Goal: Task Accomplishment & Management: Use online tool/utility

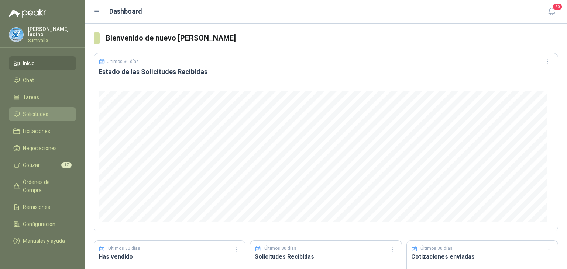
click at [26, 113] on span "Solicitudes" at bounding box center [35, 114] width 25 height 8
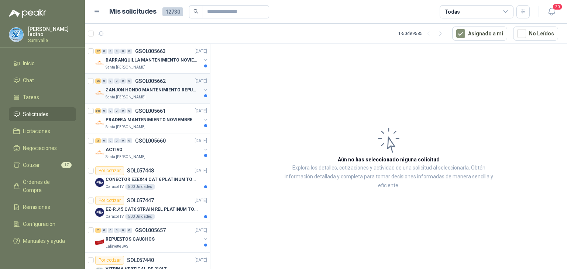
click at [169, 96] on div "Santa [PERSON_NAME]" at bounding box center [154, 97] width 96 height 6
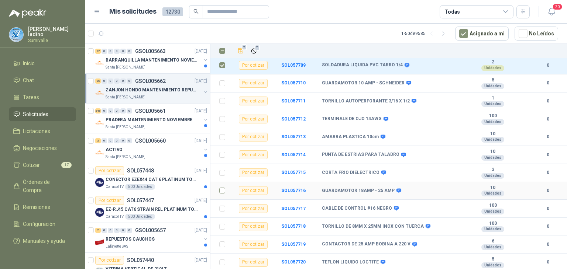
scroll to position [324, 0]
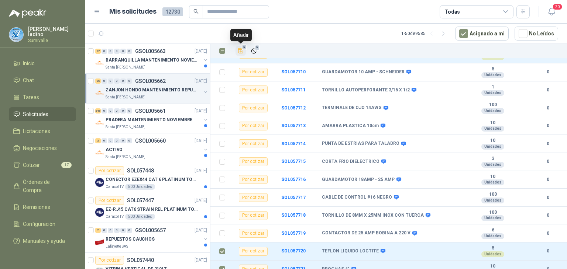
click at [244, 51] on icon "Añadir" at bounding box center [240, 51] width 7 height 7
click at [140, 124] on div "Santa [PERSON_NAME]" at bounding box center [154, 127] width 96 height 6
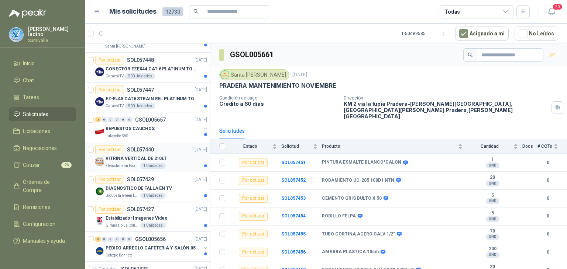
scroll to position [148, 0]
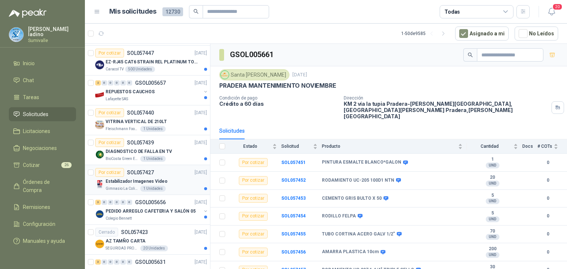
click at [180, 174] on div "Por cotizar SOL057427 [DATE]" at bounding box center [151, 172] width 112 height 9
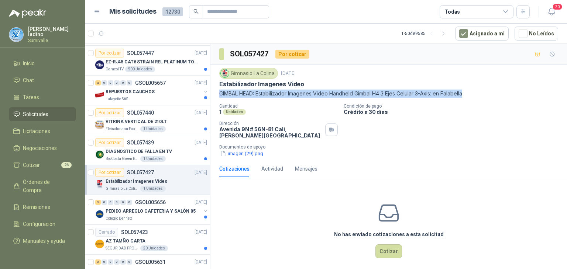
drag, startPoint x: 219, startPoint y: 93, endPoint x: 468, endPoint y: 95, distance: 249.1
click at [468, 95] on p "GIMBAL HEAD: Estabilizador Imagenes Video Handheld Gimbal H4 3 Ejes Celular 3-A…" at bounding box center [388, 94] width 339 height 8
click at [379, 251] on button "Cotizar" at bounding box center [388, 252] width 27 height 14
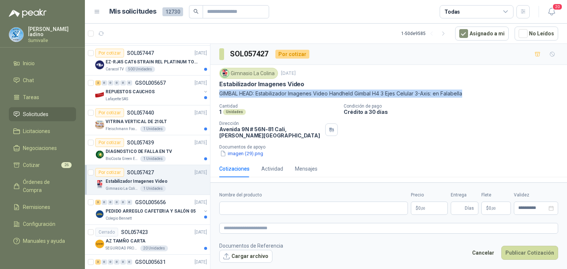
click at [424, 205] on body "[PERSON_NAME] Sumivalle Inicio Chat Tareas Solicitudes Licitaciones Negociacion…" at bounding box center [283, 134] width 567 height 269
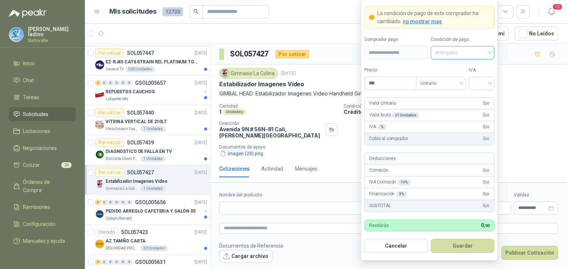
click at [478, 56] on span "Anticipado" at bounding box center [462, 52] width 55 height 11
click at [460, 80] on div "Crédito a 30 días" at bounding box center [462, 80] width 52 height 8
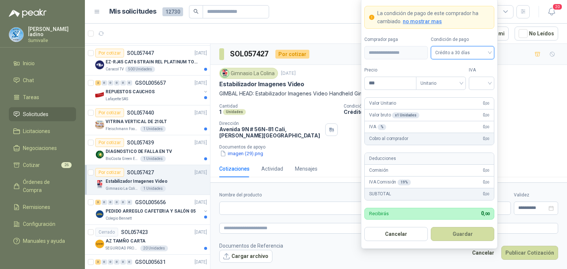
click at [431, 22] on span "no mostrar mas" at bounding box center [422, 21] width 39 height 6
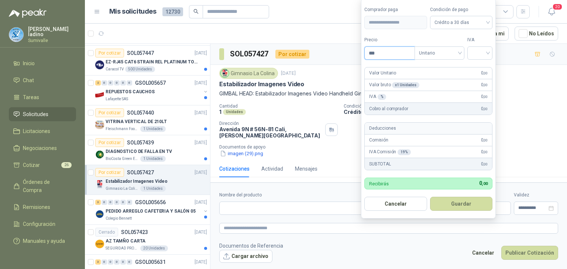
drag, startPoint x: 390, startPoint y: 56, endPoint x: 363, endPoint y: 58, distance: 26.6
click at [363, 58] on form "**********" at bounding box center [428, 109] width 135 height 221
type input "*********"
click at [471, 202] on button "Guardar" at bounding box center [462, 204] width 63 height 14
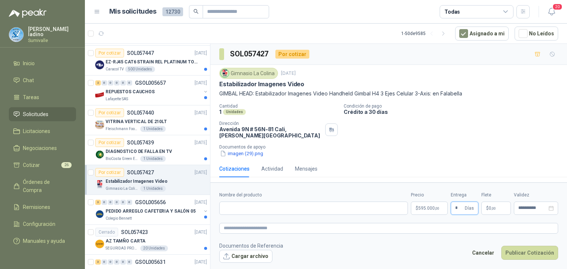
type input "*"
click at [496, 206] on p "$ 0 ,00" at bounding box center [496, 208] width 30 height 13
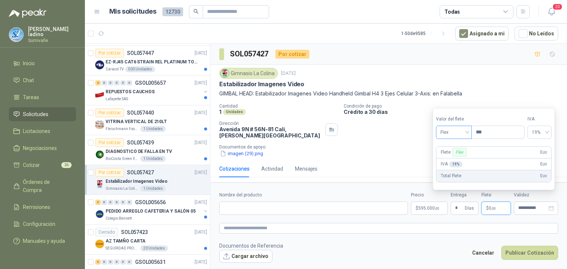
click at [455, 137] on span "Flex" at bounding box center [453, 132] width 27 height 11
click at [452, 161] on div "Incluido" at bounding box center [455, 160] width 26 height 8
click at [440, 207] on body "[PERSON_NAME] Sumivalle Inicio Chat Tareas Solicitudes Licitaciones Negociacion…" at bounding box center [283, 134] width 567 height 269
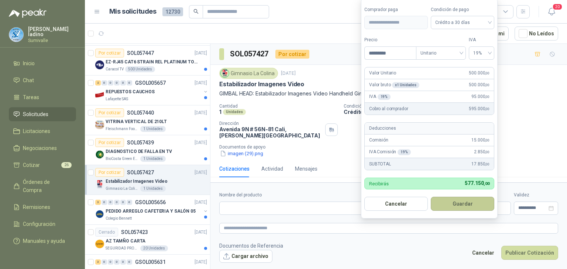
click at [462, 202] on button "Guardar" at bounding box center [462, 204] width 63 height 14
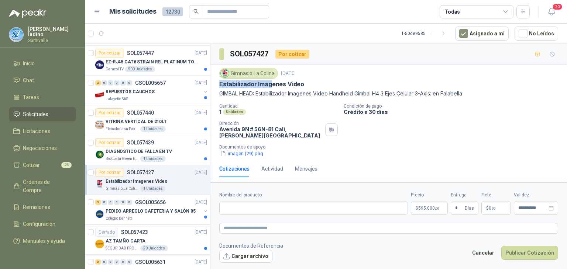
drag, startPoint x: 216, startPoint y: 82, endPoint x: 272, endPoint y: 84, distance: 56.2
click at [272, 84] on div "Gimnasio La Colina [DATE] Estabilizador Imagenes Video GIMBAL HEAD: Estabilizad…" at bounding box center [388, 113] width 356 height 96
drag, startPoint x: 327, startPoint y: 207, endPoint x: 353, endPoint y: 202, distance: 26.8
click at [332, 208] on input "Nombre del producto" at bounding box center [313, 208] width 189 height 13
paste input "**********"
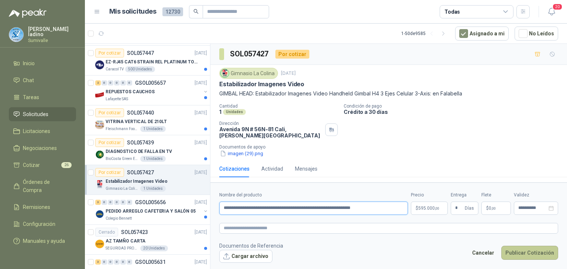
type input "**********"
click at [522, 251] on button "Publicar Cotización" at bounding box center [529, 253] width 57 height 14
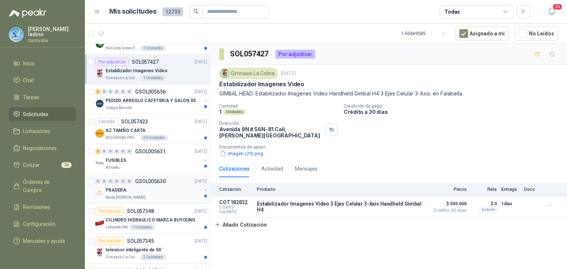
scroll to position [295, 0]
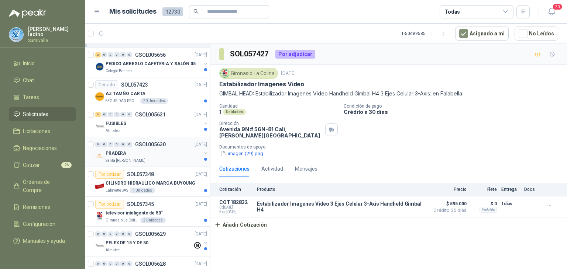
click at [169, 162] on div "Santa [PERSON_NAME]" at bounding box center [154, 161] width 96 height 6
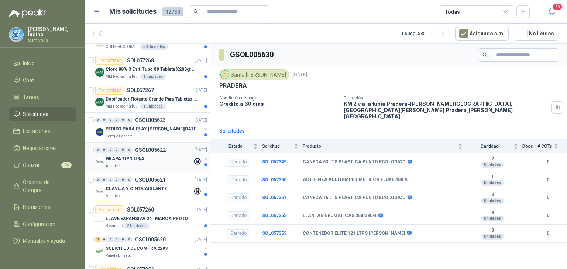
scroll to position [812, 0]
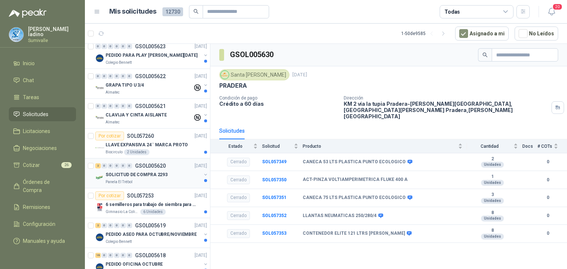
click at [139, 172] on p "SOLICITUD DE COMPRA 2293" at bounding box center [137, 175] width 62 height 7
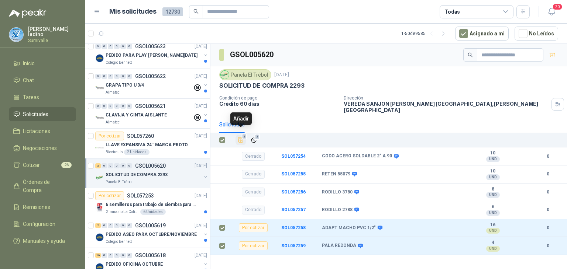
click at [237, 135] on button "2" at bounding box center [240, 140] width 10 height 10
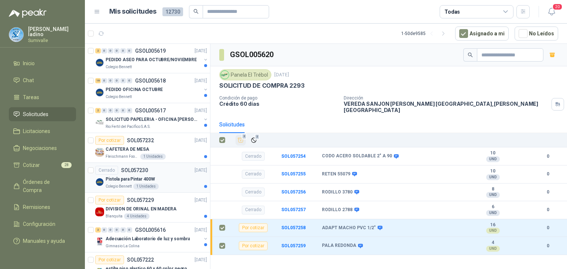
scroll to position [1033, 0]
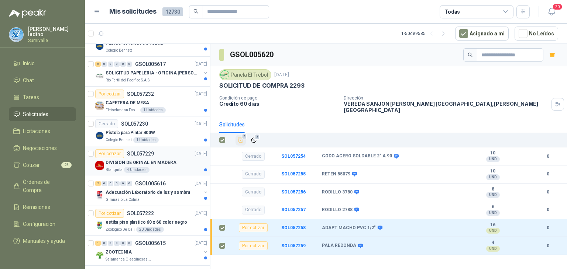
click at [164, 160] on p "DIVISION DE ORINAL EN MADERA" at bounding box center [141, 162] width 71 height 7
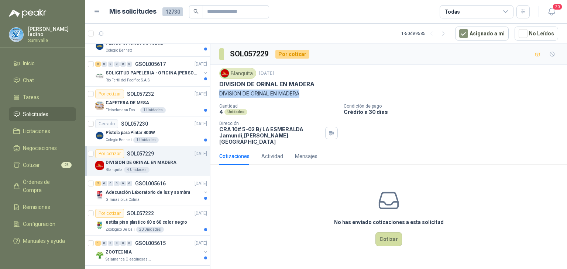
drag, startPoint x: 220, startPoint y: 93, endPoint x: 301, endPoint y: 95, distance: 81.2
click at [301, 95] on div "Blanquita [DATE] DIVISION DE ORINAL EN MADERA DIVISION DE ORINAL EN MADERA Cant…" at bounding box center [388, 106] width 356 height 83
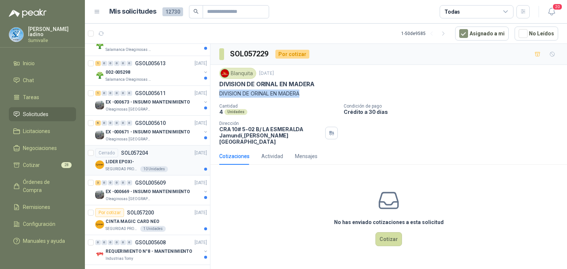
scroll to position [1279, 0]
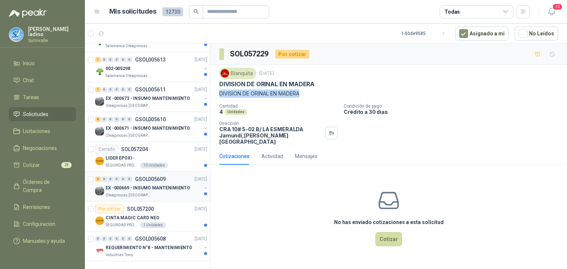
click at [158, 185] on p "EX -000669 - INSUMO MANTENIMIENTO" at bounding box center [148, 188] width 84 height 7
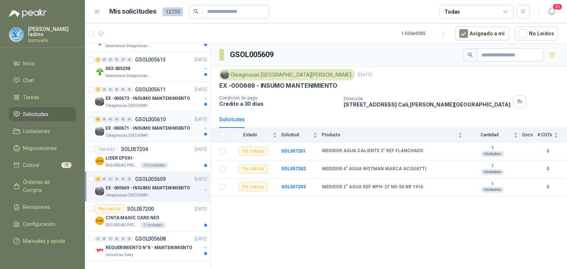
click at [143, 125] on p "EX -000671 - INSUMO MANTENIMIENTO" at bounding box center [148, 128] width 84 height 7
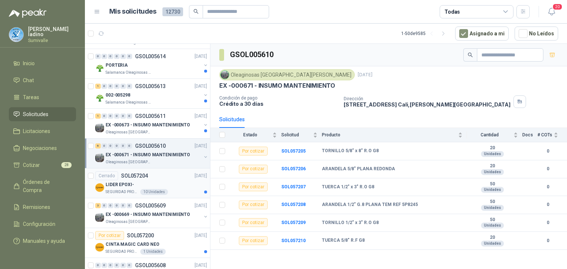
scroll to position [1242, 0]
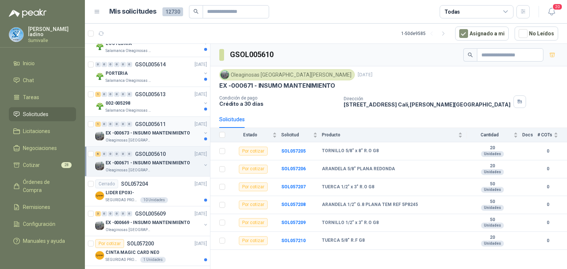
click at [159, 130] on p "EX -000673 - INSUMO MANTENIMIENTO" at bounding box center [148, 133] width 84 height 7
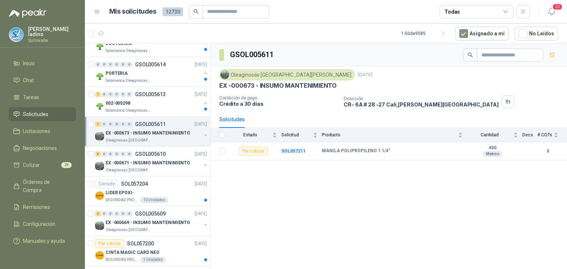
scroll to position [1205, 0]
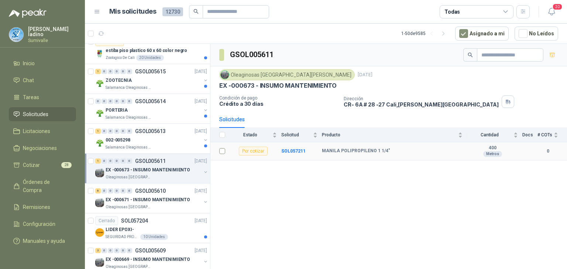
click at [225, 150] on td at bounding box center [219, 151] width 19 height 18
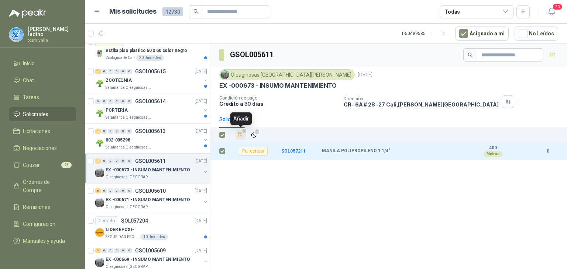
click at [241, 136] on icon "Añadir" at bounding box center [240, 135] width 7 height 7
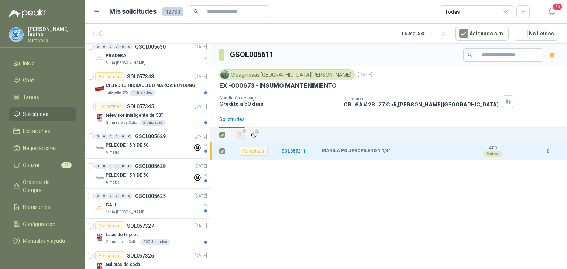
scroll to position [320, 0]
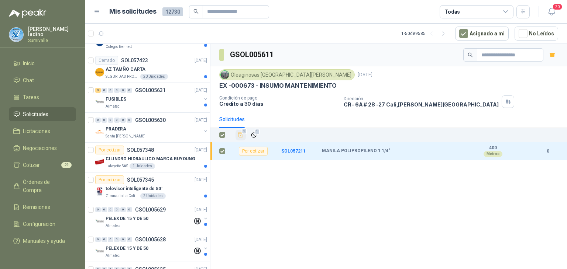
click at [498, 14] on div "Todas" at bounding box center [476, 11] width 74 height 13
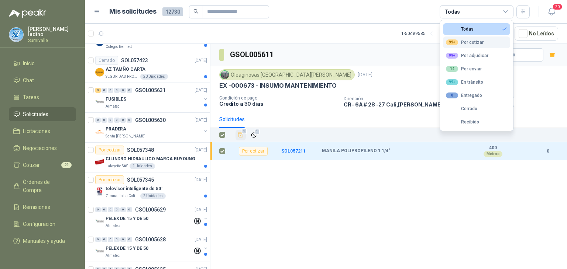
click at [469, 43] on div "99+ Por cotizar" at bounding box center [465, 42] width 38 height 6
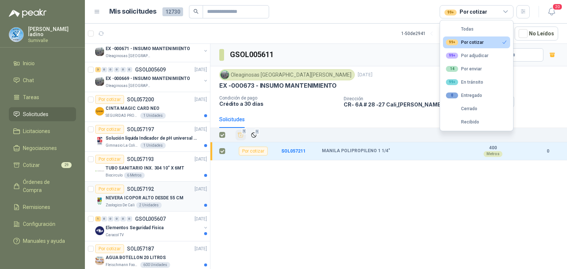
scroll to position [959, 0]
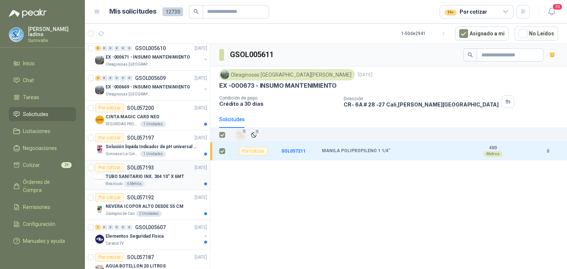
click at [175, 173] on p "TUBO SANITARIO INX. 304 10" X 6MT" at bounding box center [145, 176] width 79 height 7
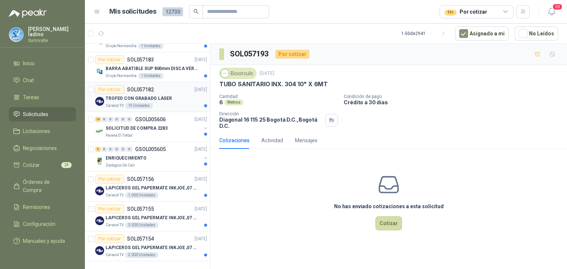
scroll to position [1279, 0]
click at [172, 124] on div "SOLICITUD DE COMPRA 2283" at bounding box center [154, 128] width 96 height 9
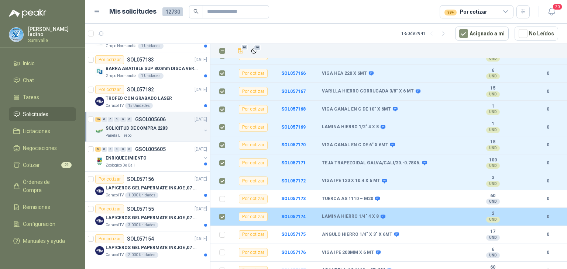
scroll to position [157, 0]
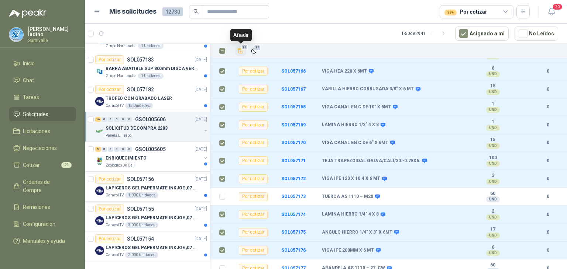
click at [240, 50] on icon "Añadir" at bounding box center [240, 51] width 7 height 7
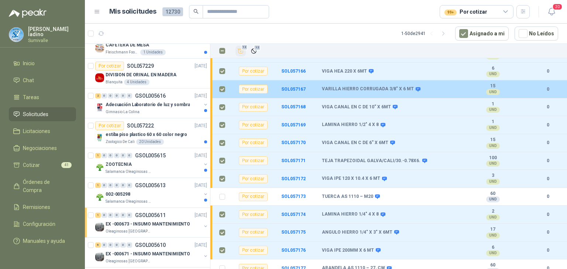
scroll to position [0, 0]
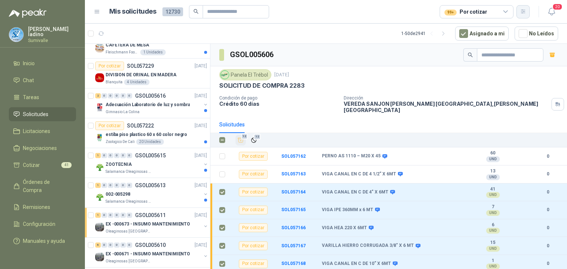
click at [519, 12] on button "button" at bounding box center [522, 11] width 13 height 13
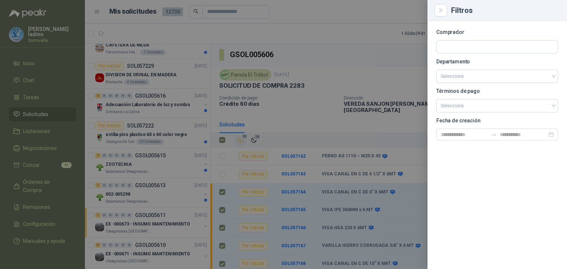
click at [471, 38] on section "Comprador Departamento Selecciona Términos de pago Selecciona Fecha de creación" at bounding box center [497, 85] width 122 height 111
click at [472, 43] on input "text" at bounding box center [496, 47] width 121 height 13
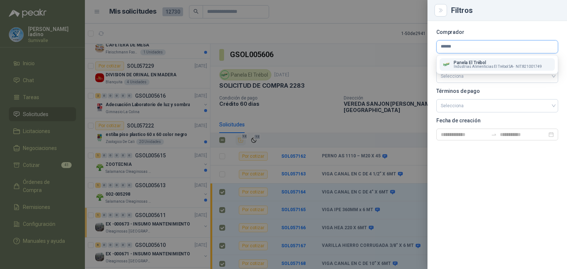
type input "******"
click at [486, 62] on p "Panela El Trébol" at bounding box center [497, 63] width 88 height 4
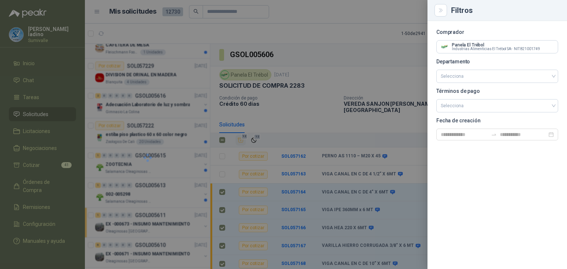
click at [476, 166] on div "Comprador Panela El Trébol Industrias Alimenticias El Trébol SA - NIT : 8210017…" at bounding box center [496, 145] width 139 height 248
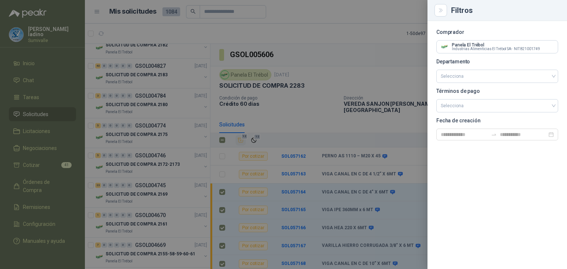
click at [331, 32] on div at bounding box center [283, 134] width 567 height 269
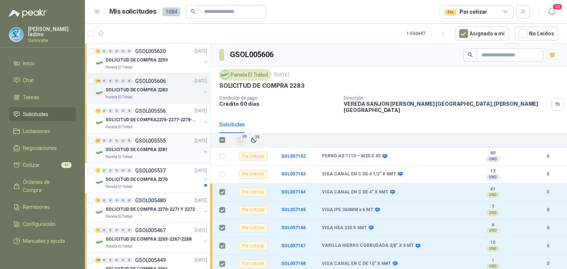
click at [168, 144] on div "37 0 0 0 0 0 GSOL005555 [DATE]" at bounding box center [151, 141] width 113 height 9
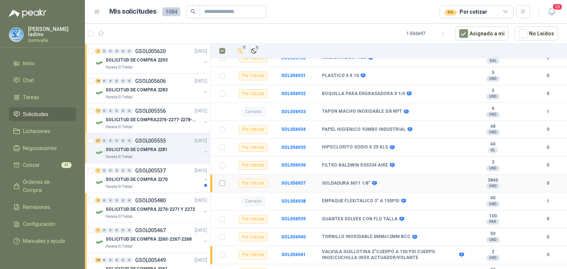
scroll to position [892, 0]
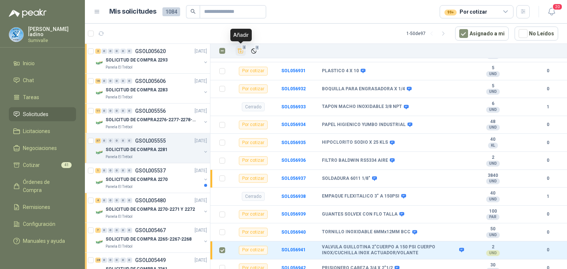
click at [241, 49] on icon "Añadir" at bounding box center [240, 51] width 7 height 7
click at [55, 166] on li "Cotizar 42" at bounding box center [42, 165] width 58 height 8
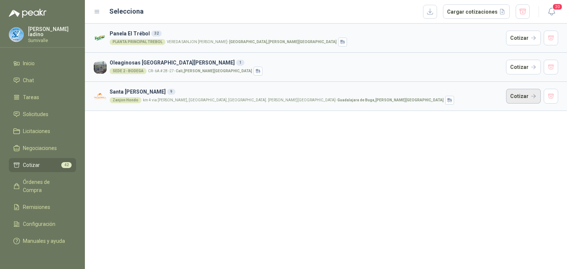
click at [521, 98] on button "Cotizar" at bounding box center [523, 96] width 35 height 15
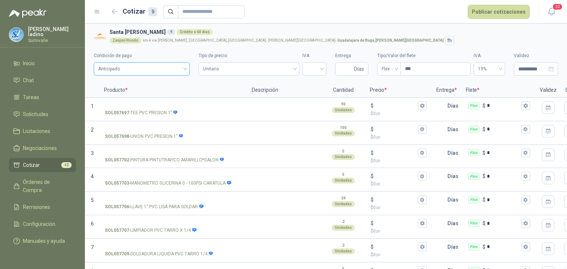
click at [163, 72] on span "Anticipado" at bounding box center [141, 68] width 87 height 11
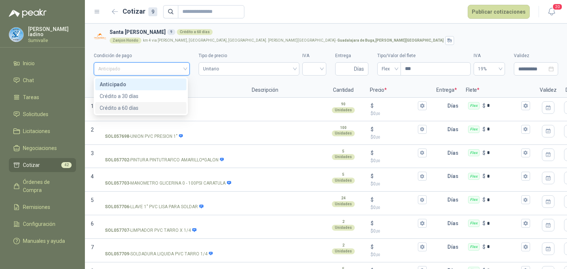
click at [141, 107] on div "Crédito a 60 días" at bounding box center [141, 108] width 82 height 8
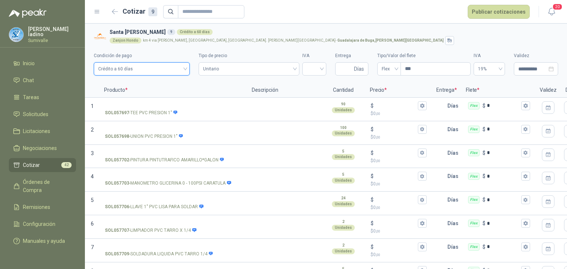
click at [156, 69] on span "Crédito a 60 días" at bounding box center [141, 68] width 87 height 11
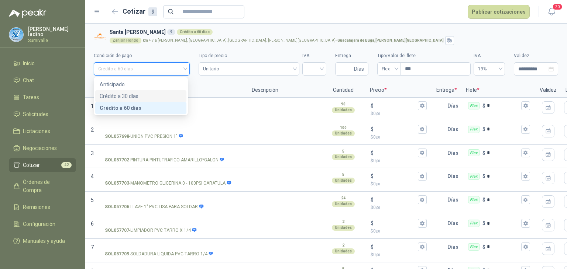
click at [141, 96] on div "Crédito a 30 días" at bounding box center [141, 96] width 82 height 8
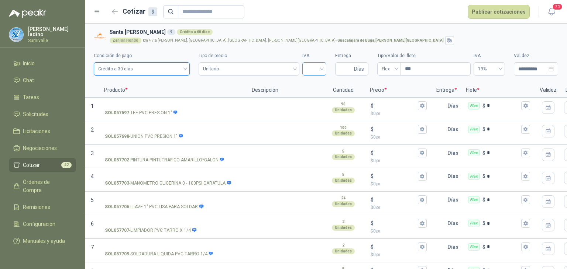
click at [318, 73] on div at bounding box center [314, 68] width 24 height 13
click at [315, 85] on div "19%" at bounding box center [310, 84] width 12 height 8
click at [345, 71] on input "Entrega" at bounding box center [345, 69] width 13 height 13
click at [187, 70] on div "Crédito a 30 días" at bounding box center [142, 68] width 96 height 13
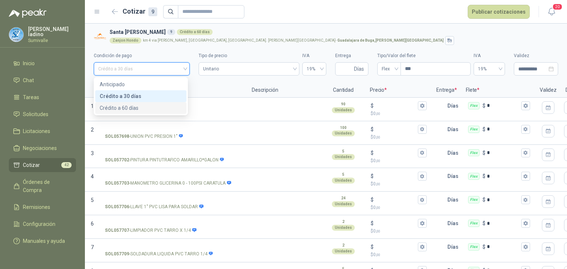
click at [162, 106] on div "Crédito a 60 días" at bounding box center [141, 108] width 82 height 8
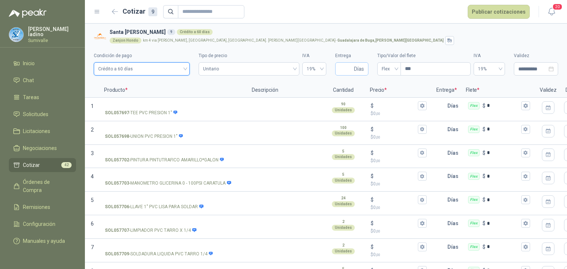
click at [348, 71] on span "Días" at bounding box center [351, 68] width 33 height 13
type input "*"
click at [394, 68] on div "Flex" at bounding box center [389, 68] width 24 height 13
type input "*"
click at [389, 99] on div "Incluido" at bounding box center [384, 96] width 11 height 8
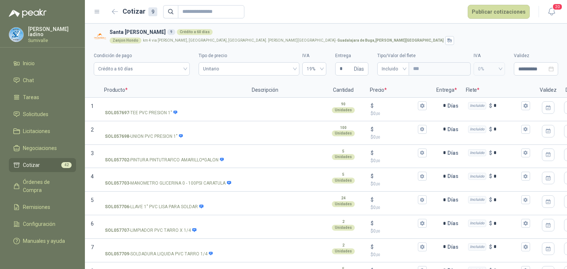
click at [56, 163] on li "Cotizar 42" at bounding box center [42, 165] width 58 height 8
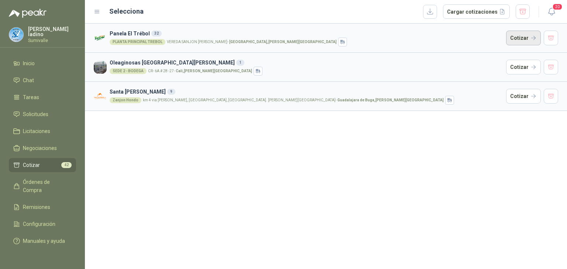
click at [522, 39] on button "Cotizar" at bounding box center [523, 38] width 35 height 15
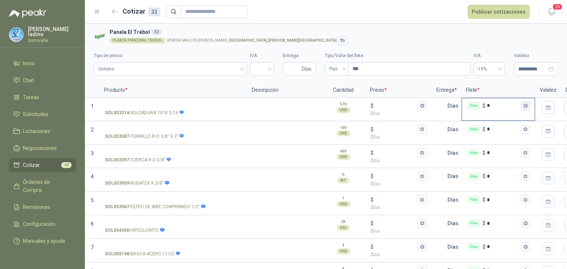
click at [529, 107] on button "Flex $ *" at bounding box center [525, 105] width 9 height 9
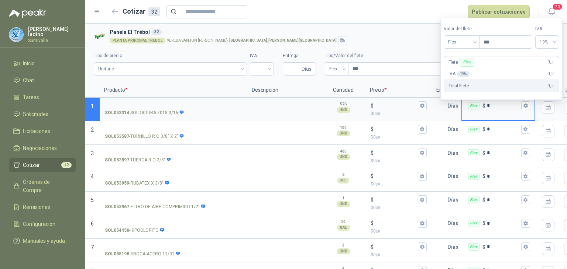
click at [326, 34] on h3 "Panela El Trébol 32" at bounding box center [332, 32] width 445 height 8
